Goal: Transaction & Acquisition: Purchase product/service

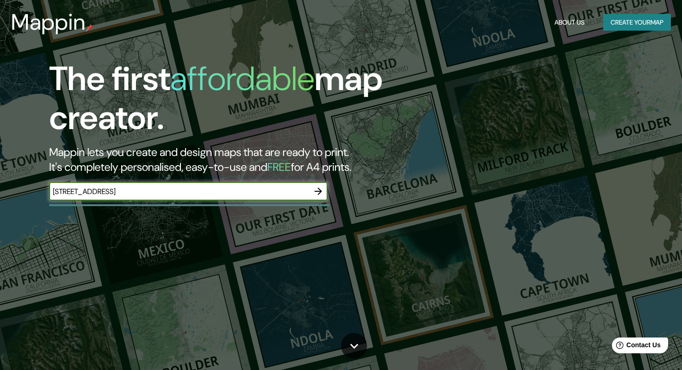
type input "[STREET_ADDRESS]"
click at [319, 192] on icon "button" at bounding box center [318, 191] width 11 height 11
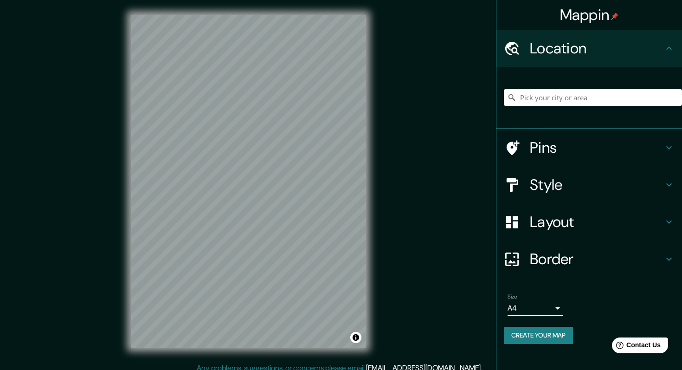
click at [564, 100] on input "Pick your city or area" at bounding box center [593, 97] width 178 height 17
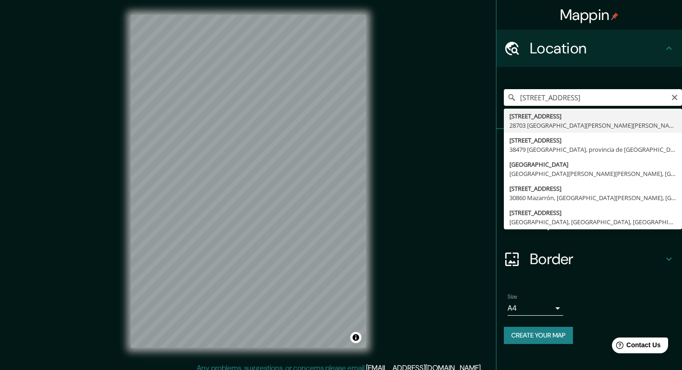
type input "[STREET_ADDRESS][PERSON_NAME][PERSON_NAME]"
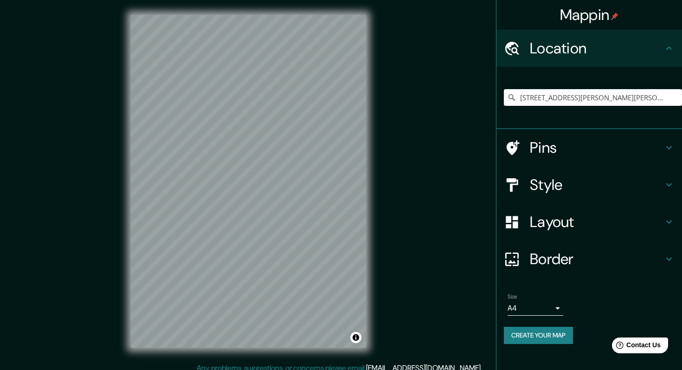
click at [537, 149] on h4 "Pins" at bounding box center [597, 147] width 134 height 19
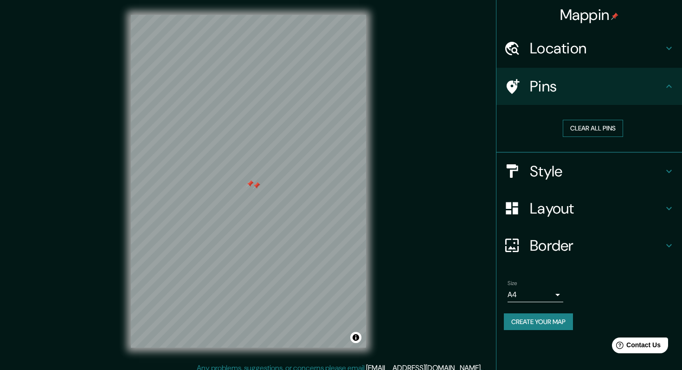
click at [599, 130] on button "Clear all pins" at bounding box center [593, 128] width 60 height 17
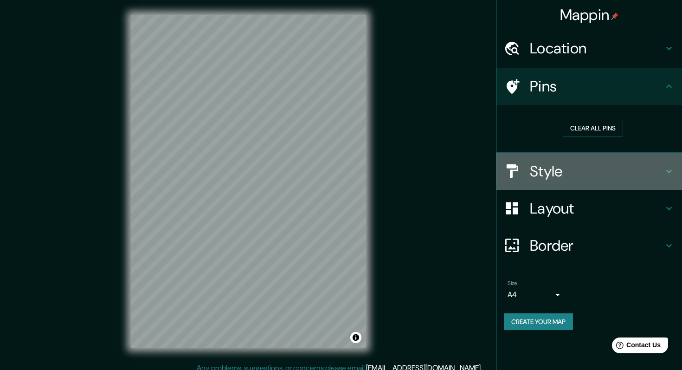
click at [556, 173] on h4 "Style" at bounding box center [597, 171] width 134 height 19
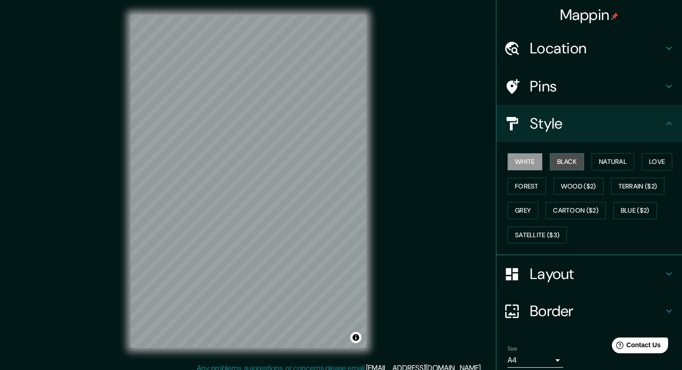
click at [566, 166] on button "Black" at bounding box center [567, 161] width 35 height 17
click at [615, 159] on button "Natural" at bounding box center [613, 161] width 43 height 17
click at [524, 163] on button "White" at bounding box center [525, 161] width 35 height 17
click at [528, 186] on button "Forest" at bounding box center [527, 186] width 39 height 17
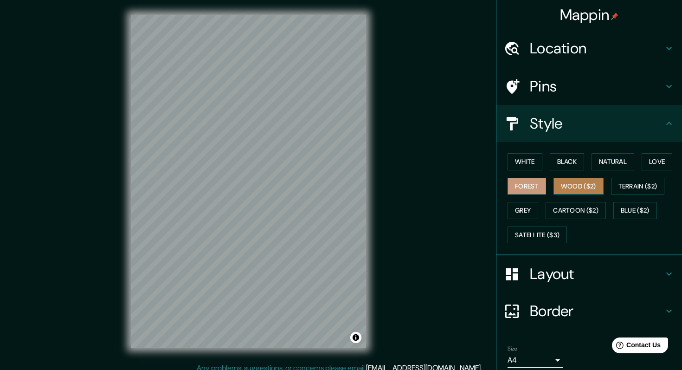
click at [592, 183] on button "Wood ($2)" at bounding box center [579, 186] width 50 height 17
click at [521, 159] on button "White" at bounding box center [525, 161] width 35 height 17
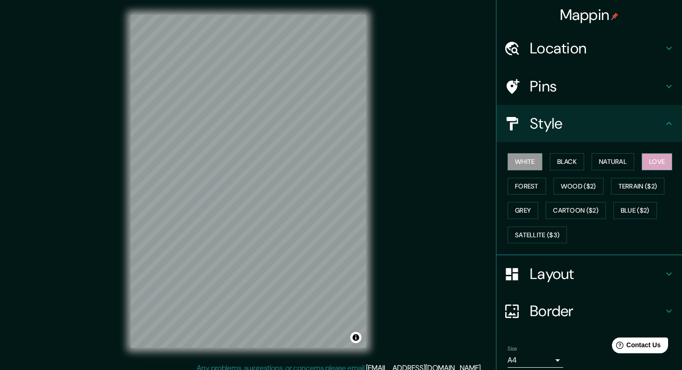
click at [662, 161] on button "Love" at bounding box center [657, 161] width 31 height 17
click at [533, 160] on button "White" at bounding box center [525, 161] width 35 height 17
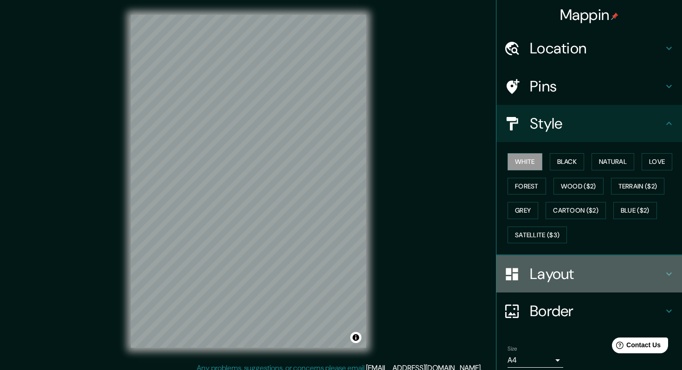
click at [561, 282] on h4 "Layout" at bounding box center [597, 274] width 134 height 19
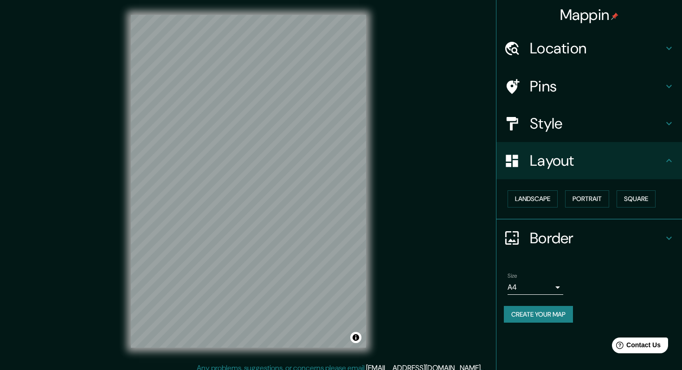
click at [563, 316] on button "Create your map" at bounding box center [538, 314] width 69 height 17
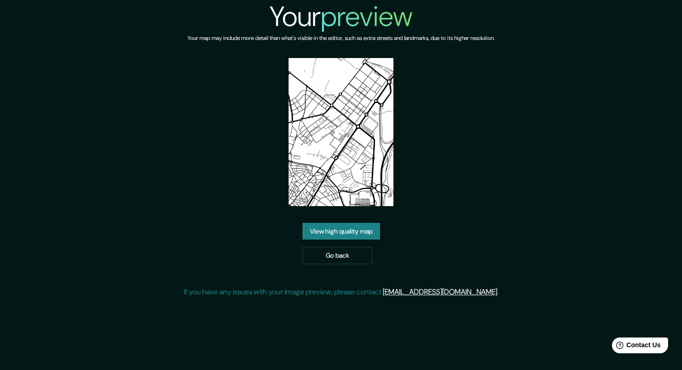
click at [350, 233] on link "View high quality map" at bounding box center [342, 231] width 78 height 17
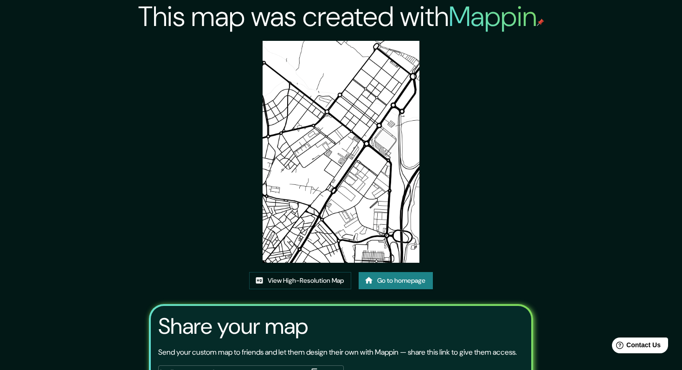
click at [325, 167] on img at bounding box center [341, 152] width 157 height 222
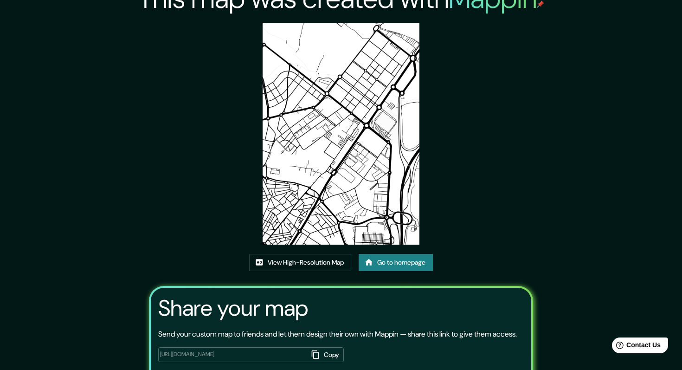
scroll to position [7, 0]
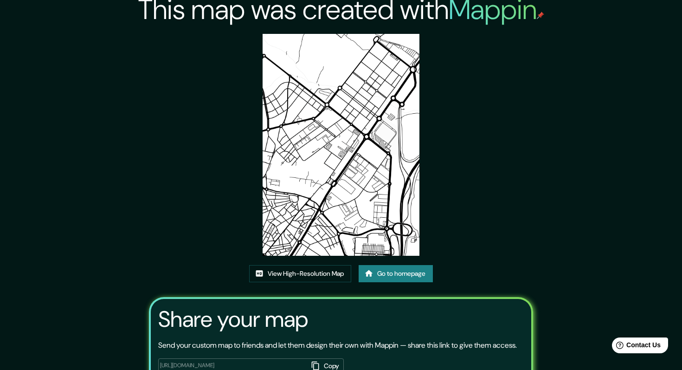
drag, startPoint x: 337, startPoint y: 136, endPoint x: 540, endPoint y: 2, distance: 242.9
click at [0, 0] on div "This map was created with Mappin View High-Resolution Map Go to homepage Share …" at bounding box center [341, 214] width 682 height 443
